Goal: Ask a question

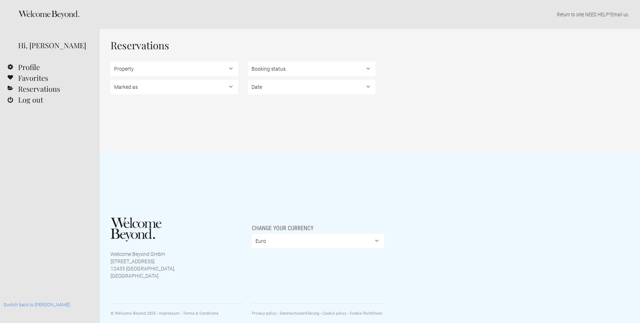
select select "EUR"
click at [136, 89] on select "Marked as Unread , Action Required , Bookmarked , Archived" at bounding box center [175, 87] width 128 height 14
select select "archived"
click at [111, 80] on select "Marked as Unread , Action Required , Bookmarked , Archived" at bounding box center [175, 87] width 128 height 14
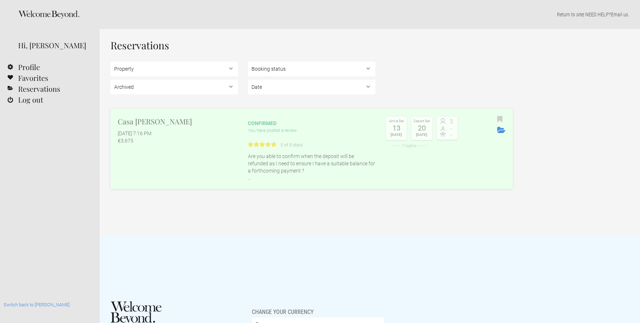
click at [145, 128] on div "Casa Morelli September 26, 2025 at 7:16 PM €3,675" at bounding box center [175, 130] width 128 height 28
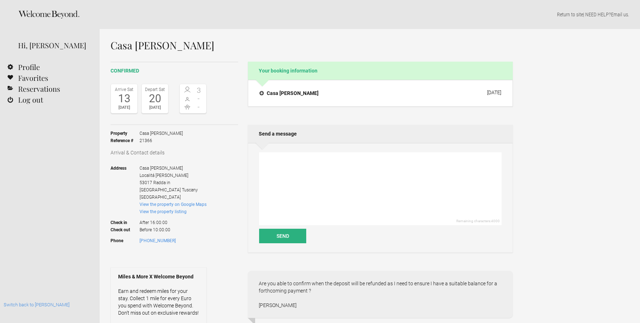
select select "EUR"
click at [307, 171] on textarea at bounding box center [380, 188] width 243 height 73
paste textarea "Is it possible to confirm when the deposit will be repaid ? [PERSON_NAME]"
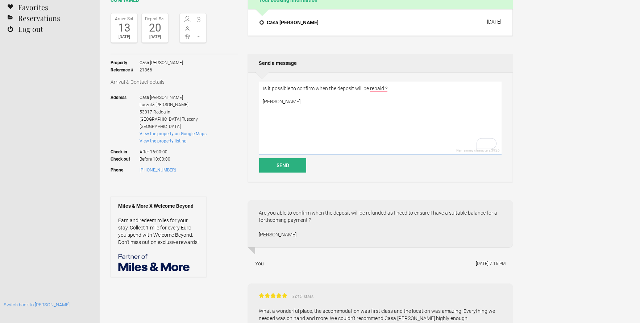
scroll to position [128, 0]
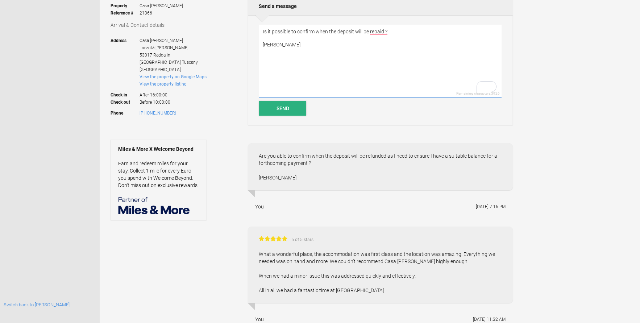
type textarea "Is it possible to confirm when the deposit will be repaid ? [PERSON_NAME]"
click at [274, 106] on button "Send" at bounding box center [282, 108] width 47 height 14
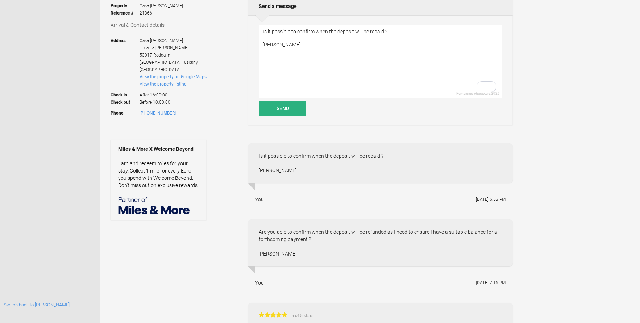
click at [30, 304] on link "Switch back to [PERSON_NAME]" at bounding box center [37, 304] width 66 height 5
